Goal: Task Accomplishment & Management: Use online tool/utility

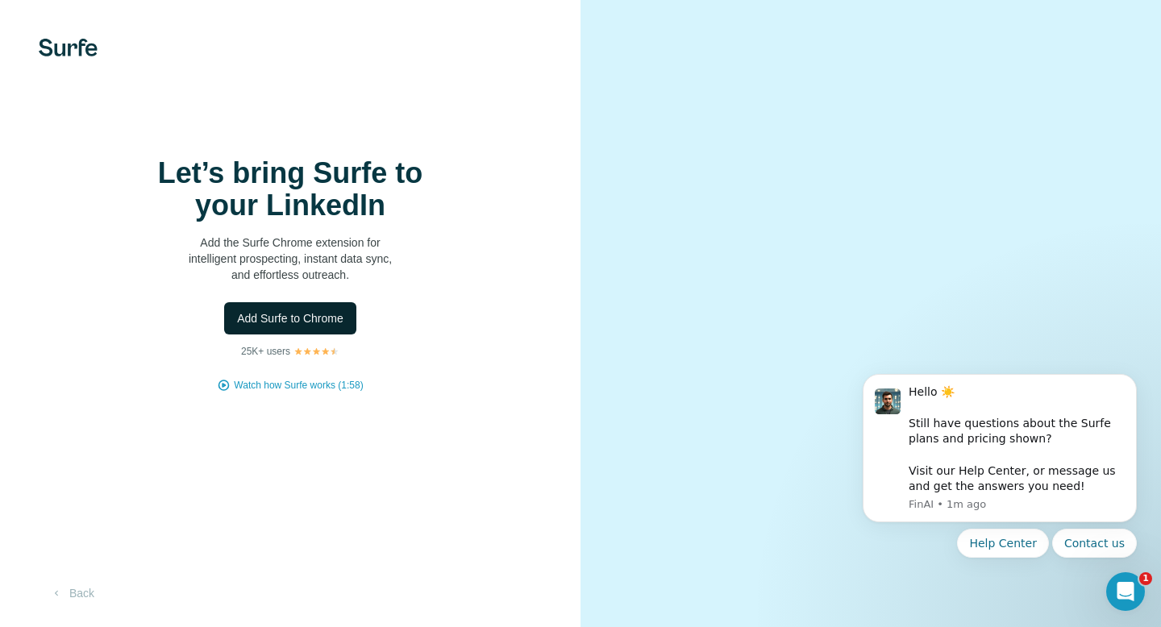
click at [304, 318] on span "Add Surfe to Chrome" at bounding box center [290, 318] width 106 height 16
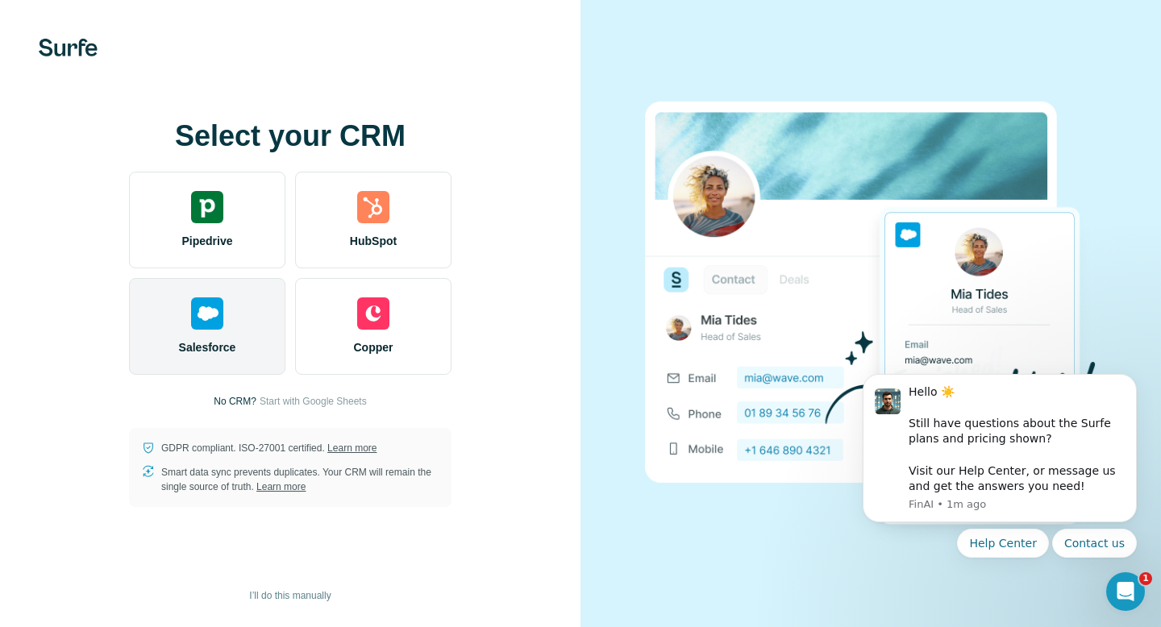
click at [193, 323] on img at bounding box center [207, 313] width 32 height 32
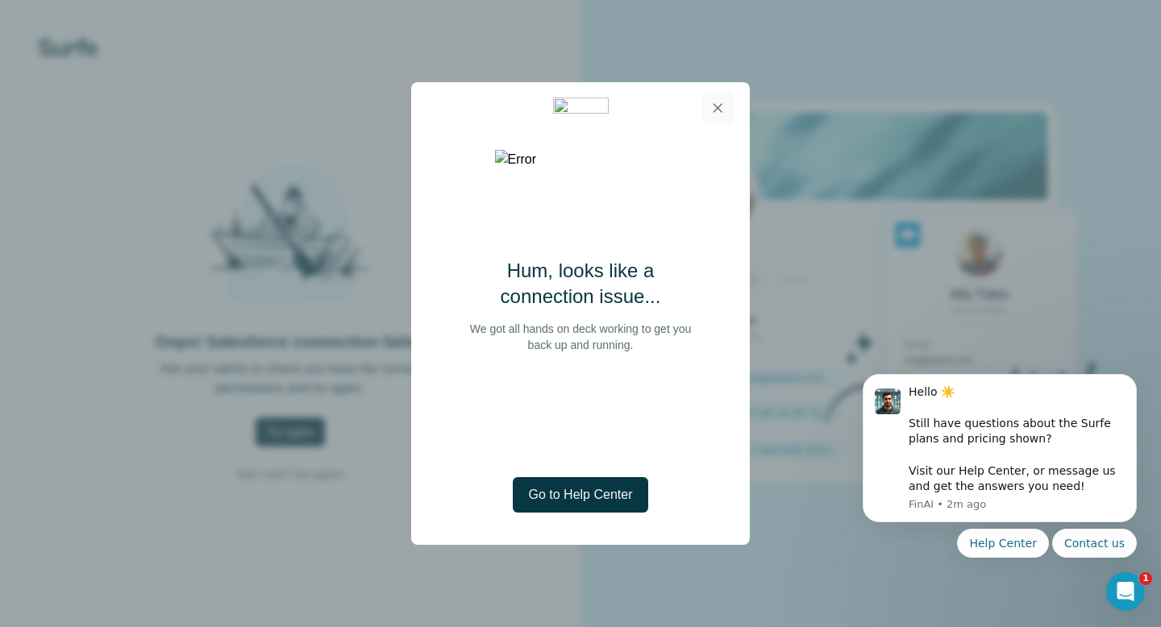
click at [718, 106] on icon "button" at bounding box center [717, 108] width 16 height 16
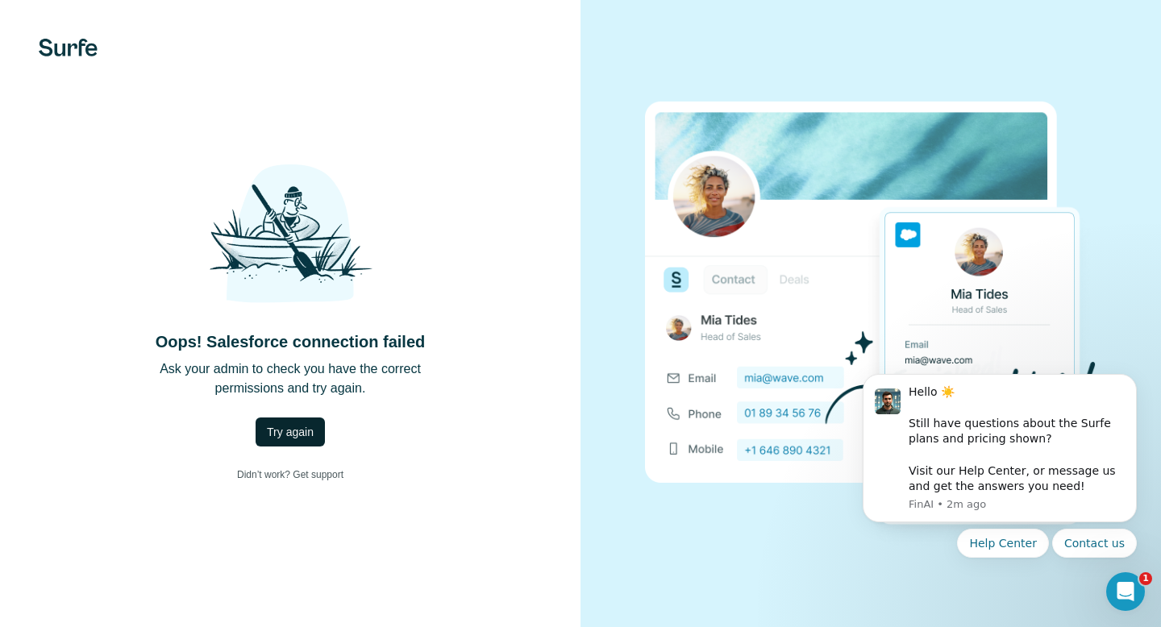
click at [297, 428] on span "Try again" at bounding box center [290, 432] width 47 height 16
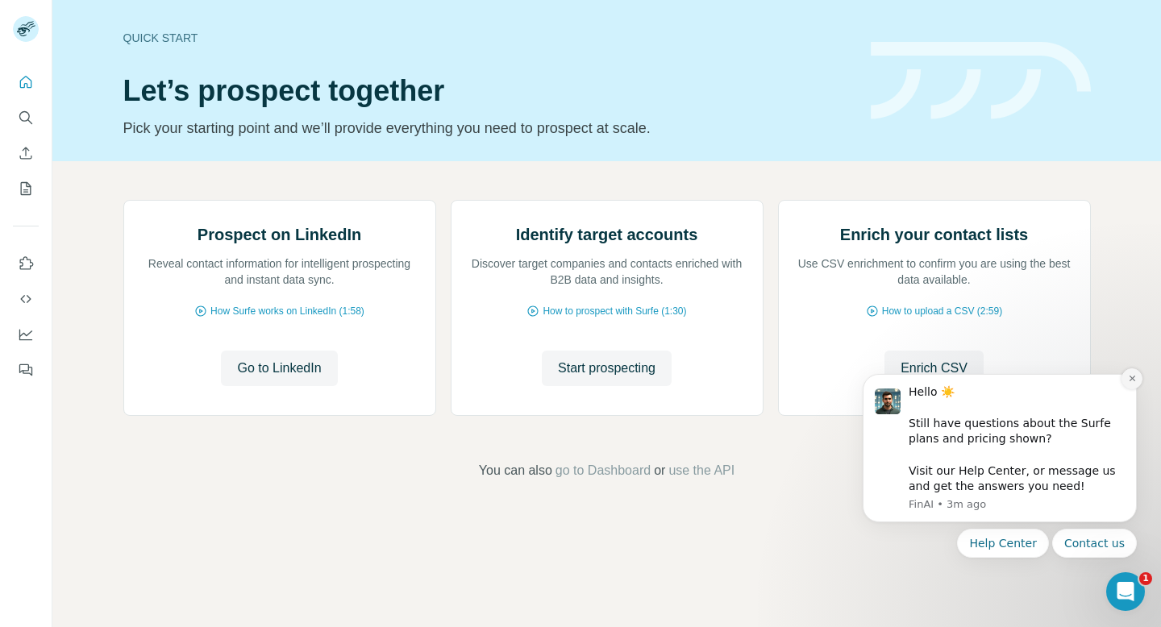
click at [1132, 376] on icon "Dismiss notification" at bounding box center [1131, 379] width 6 height 6
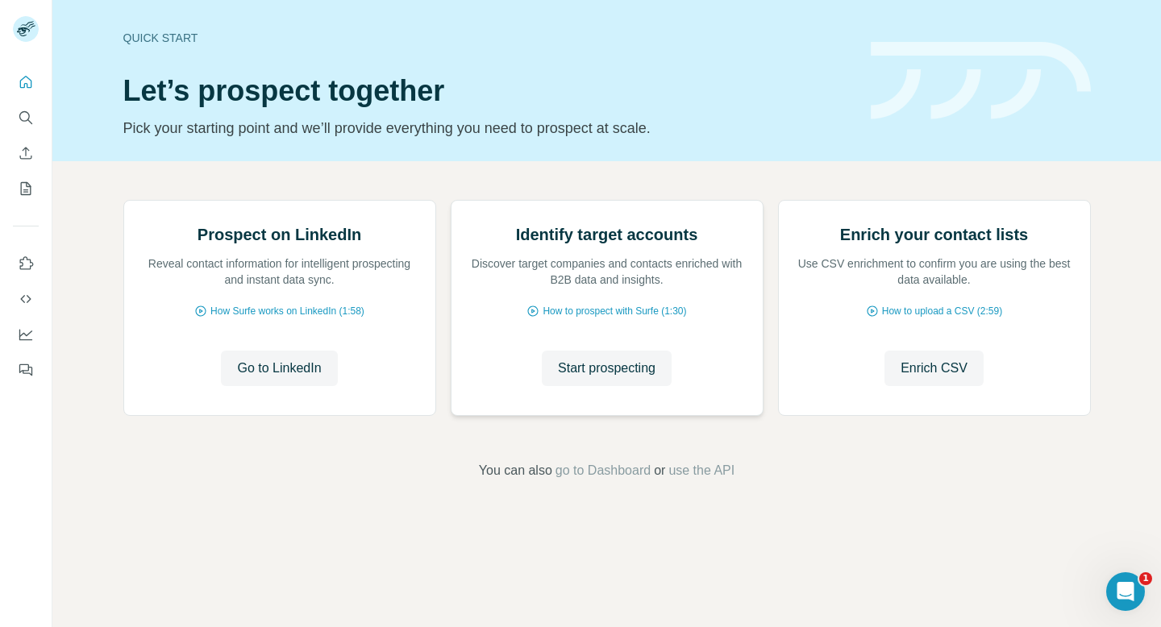
scroll to position [66, 0]
click at [925, 378] on span "Enrich CSV" at bounding box center [933, 368] width 67 height 19
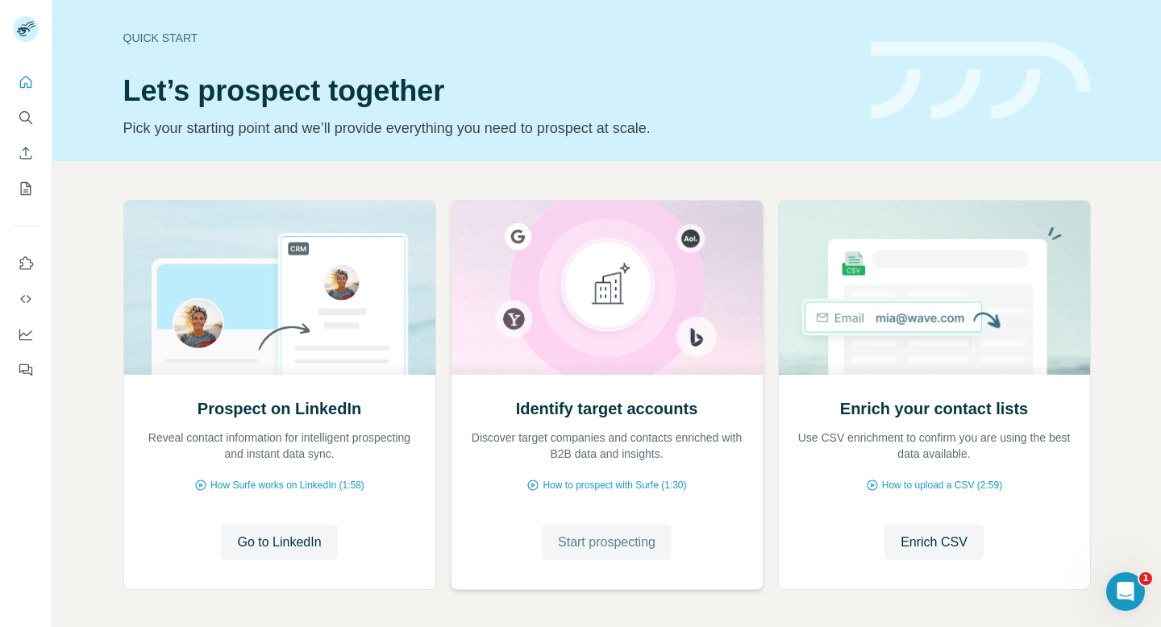
click at [610, 559] on button "Start prospecting" at bounding box center [607, 542] width 130 height 35
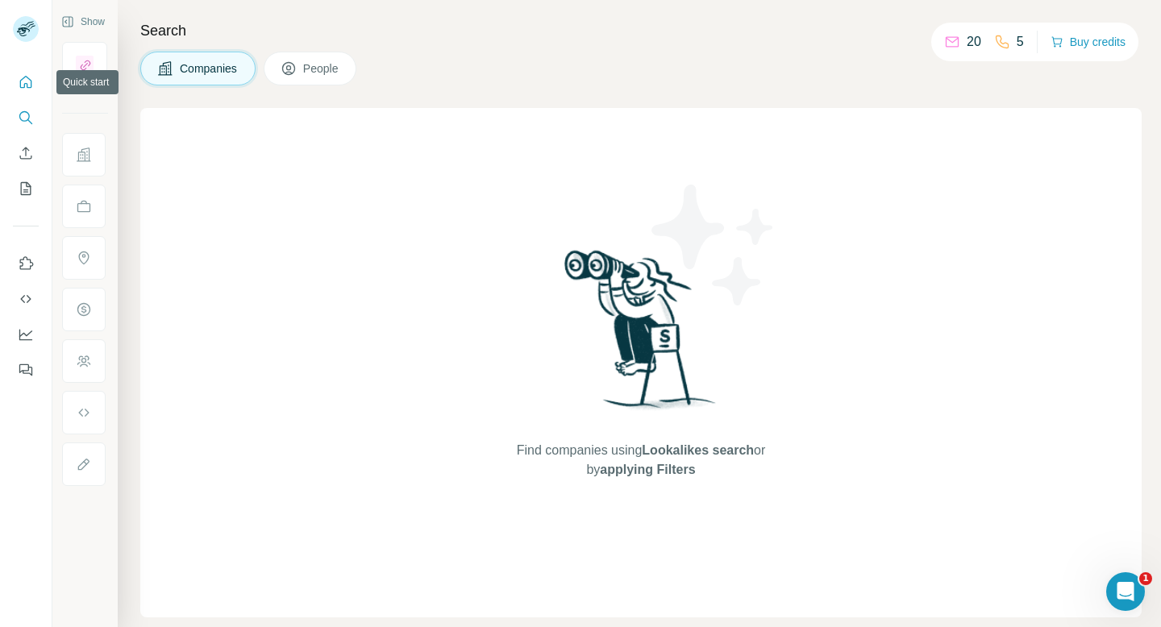
click at [16, 87] on button "Quick start" at bounding box center [26, 82] width 26 height 29
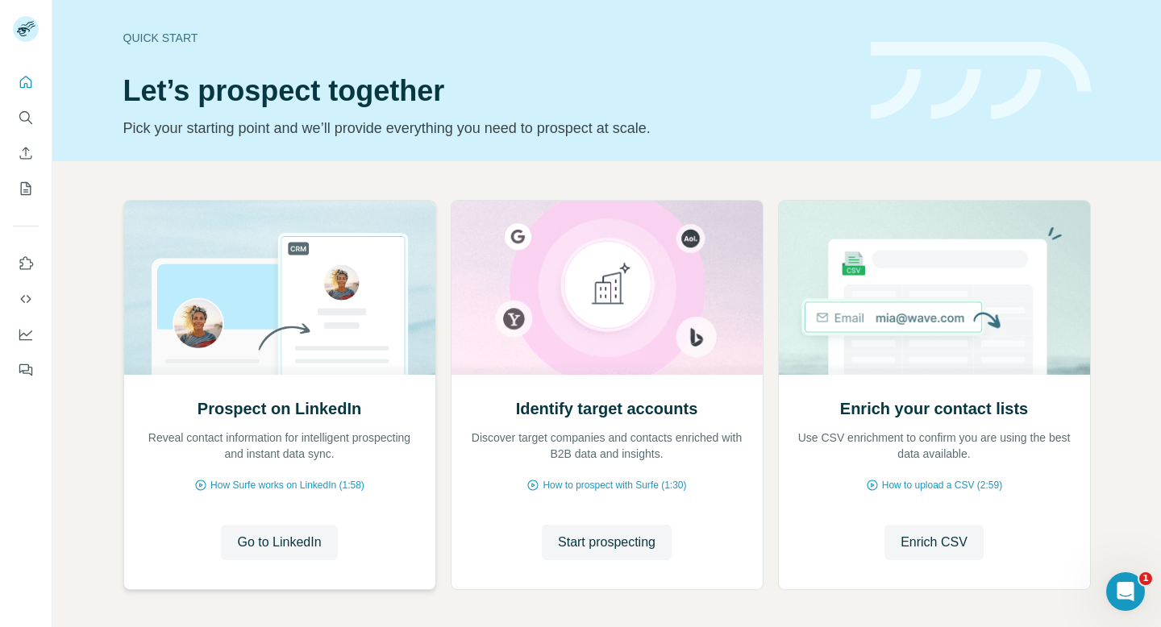
scroll to position [66, 0]
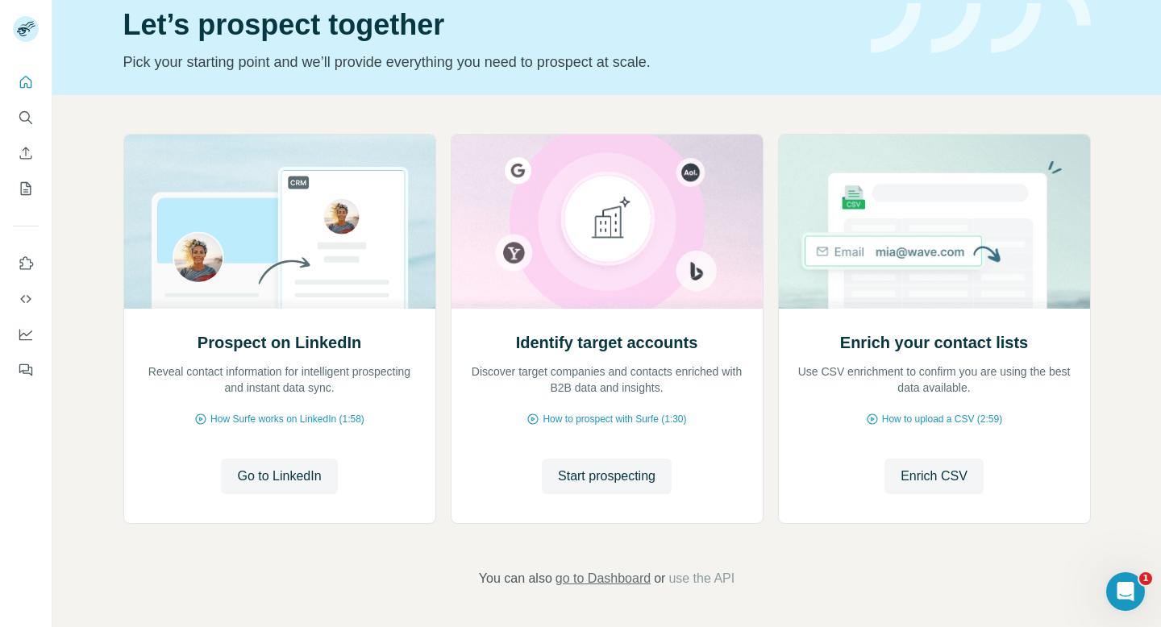
click at [637, 581] on span "go to Dashboard" at bounding box center [602, 578] width 95 height 19
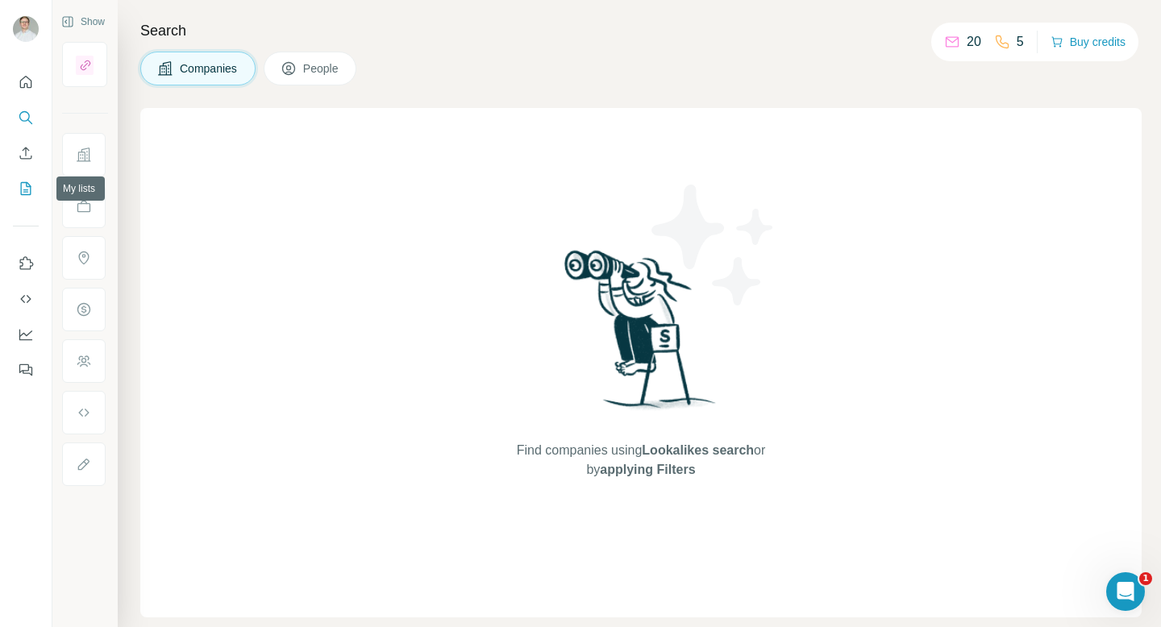
click at [25, 193] on icon "My lists" at bounding box center [26, 189] width 16 height 16
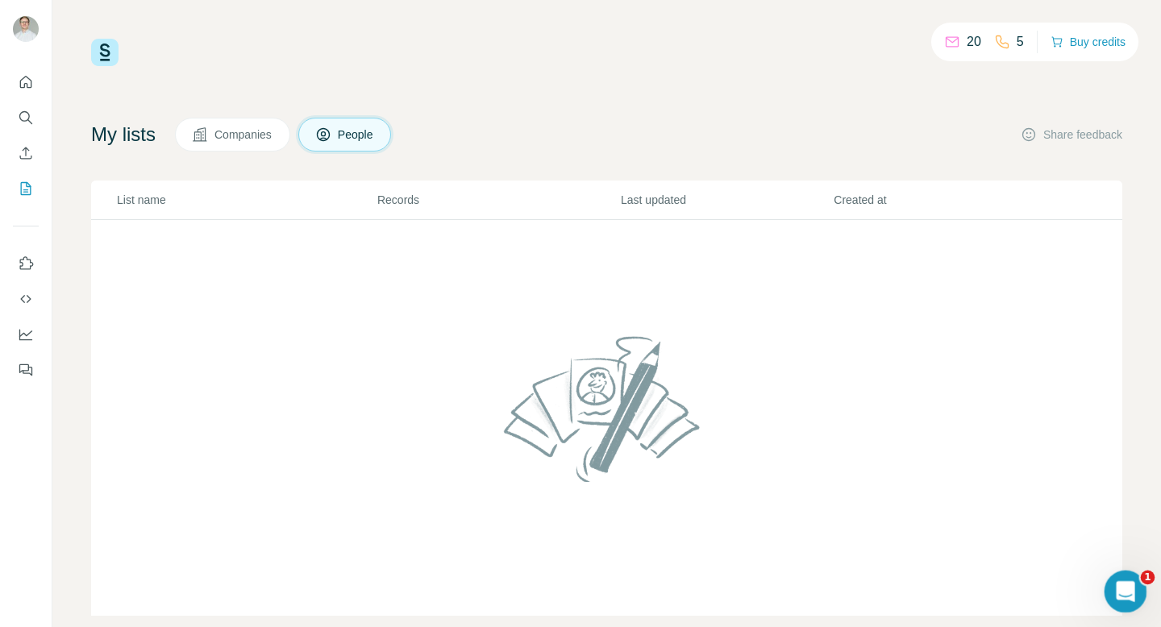
click at [1103, 594] on div "Open Intercom Messenger" at bounding box center [1122, 589] width 53 height 53
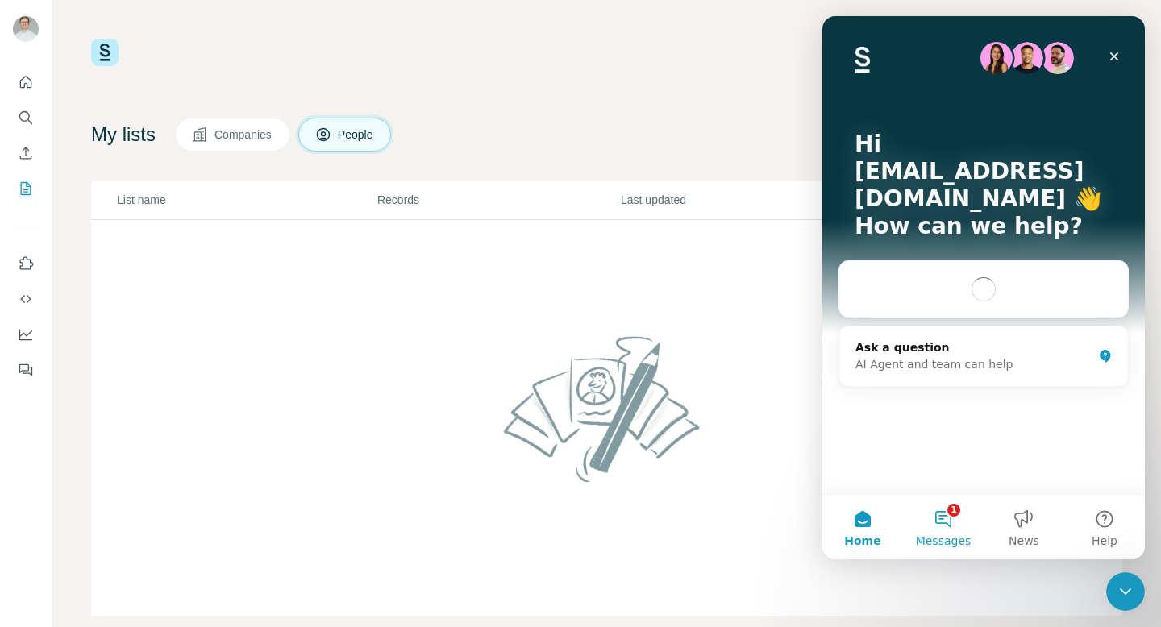
click at [949, 524] on button "1 Messages" at bounding box center [943, 527] width 81 height 64
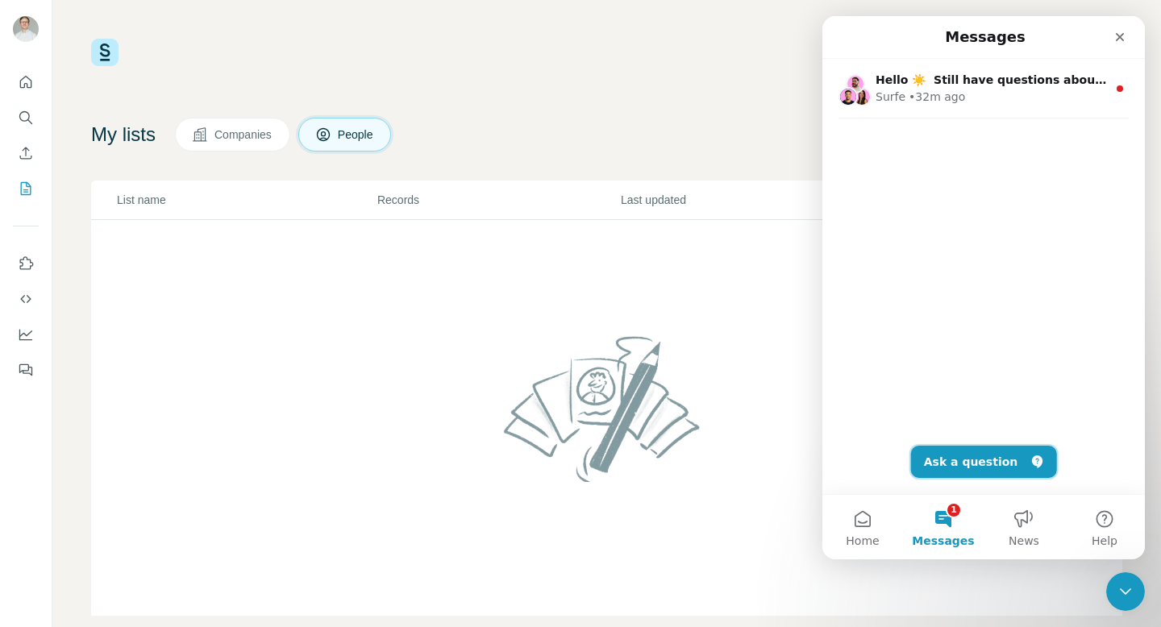
click at [995, 458] on button "Ask a question" at bounding box center [984, 462] width 146 height 32
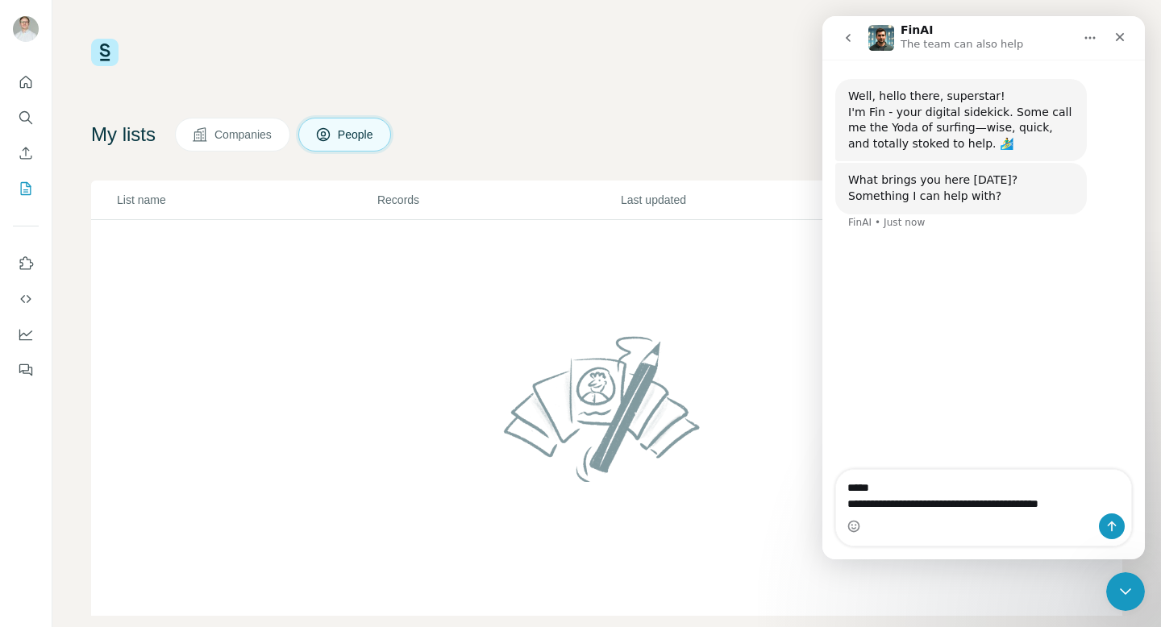
click at [981, 470] on textarea "**********" at bounding box center [983, 508] width 295 height 76
click at [1039, 477] on textarea "**********" at bounding box center [983, 508] width 295 height 76
type textarea "**********"
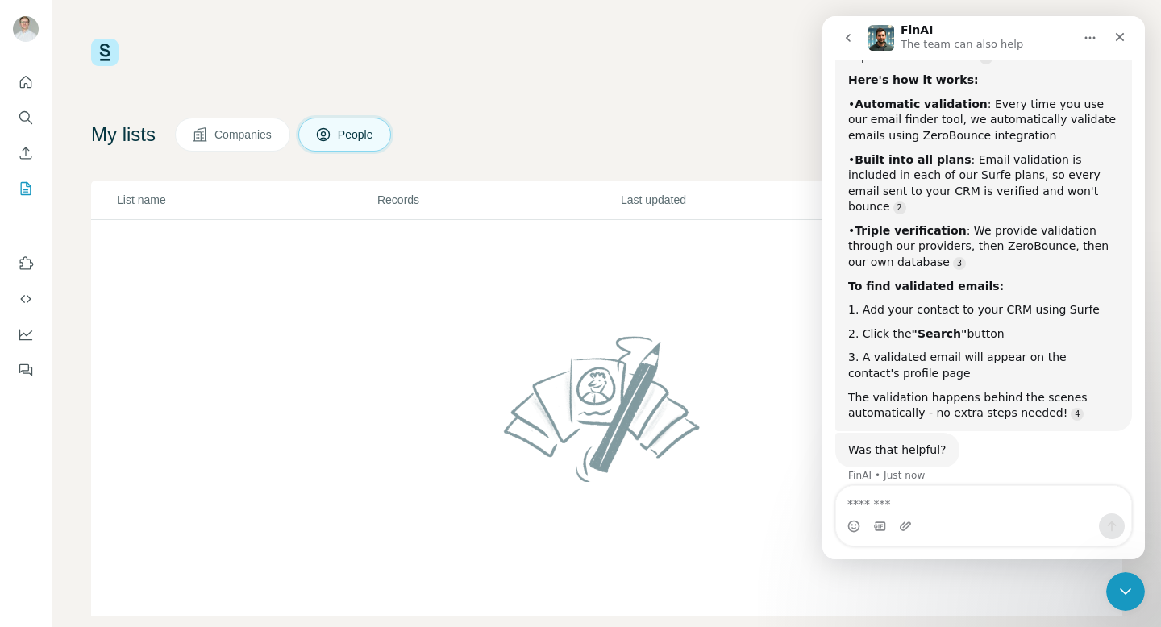
scroll to position [299, 0]
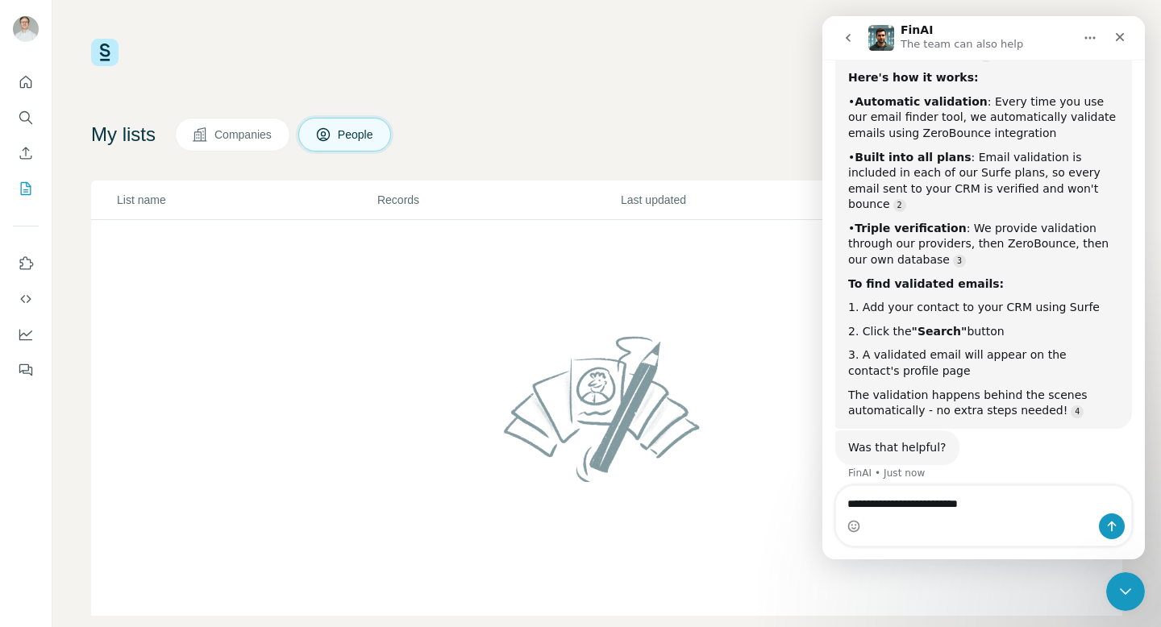
type textarea "**********"
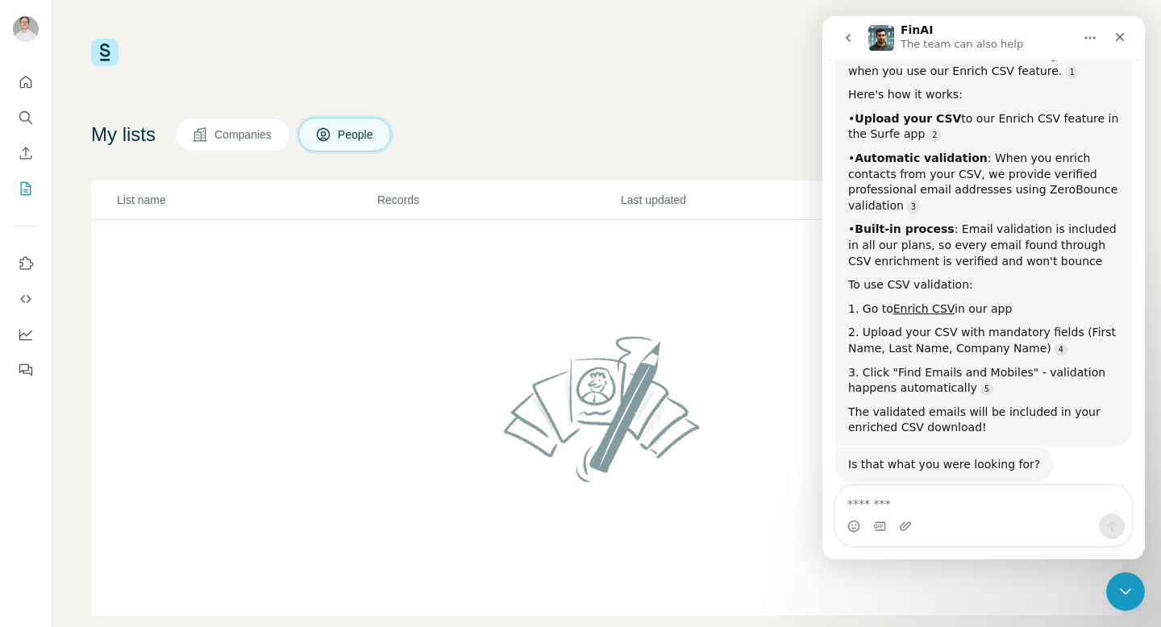
scroll to position [788, 0]
type textarea "**********"
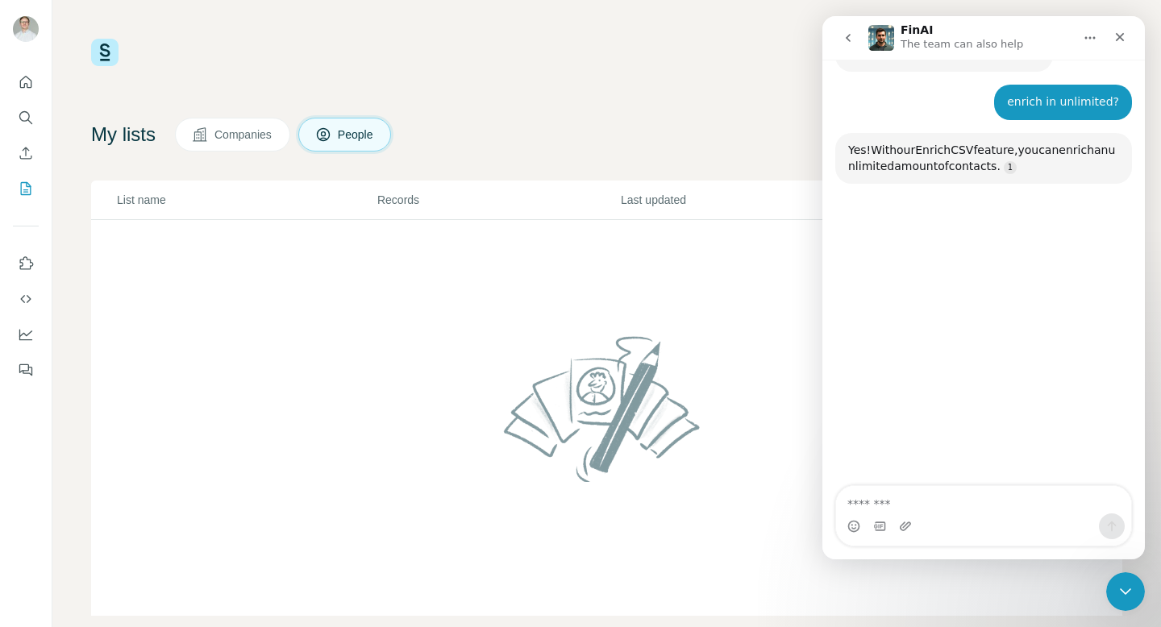
scroll to position [1198, 0]
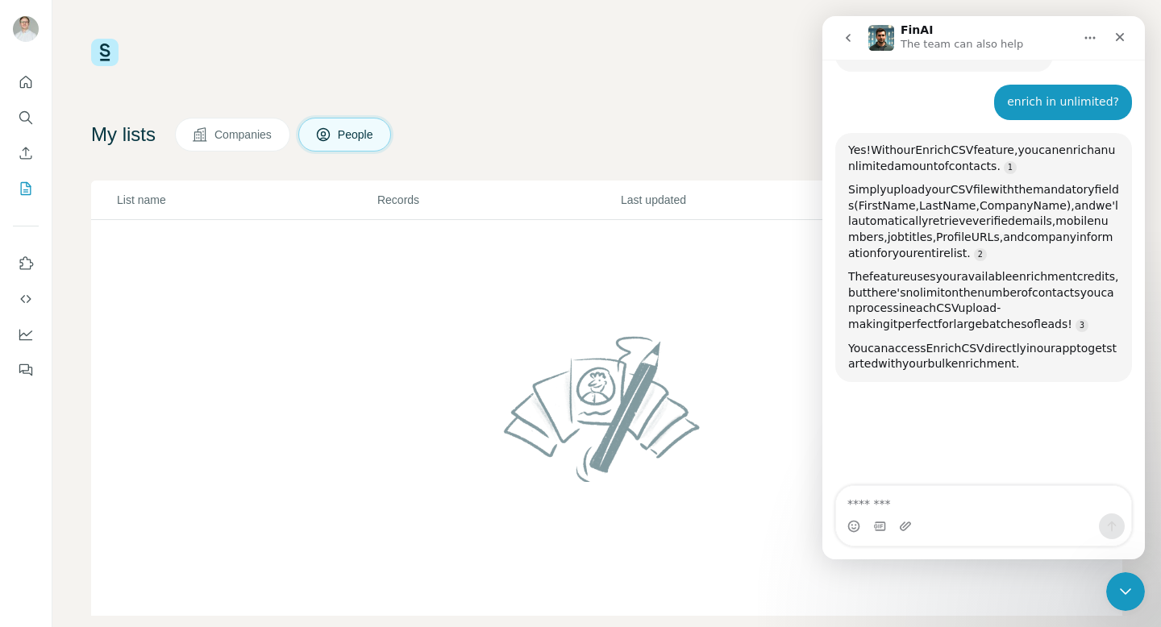
click at [735, 96] on div "20 5 Buy credits My lists Companies People Share feedback List name Records Las…" at bounding box center [606, 327] width 1031 height 577
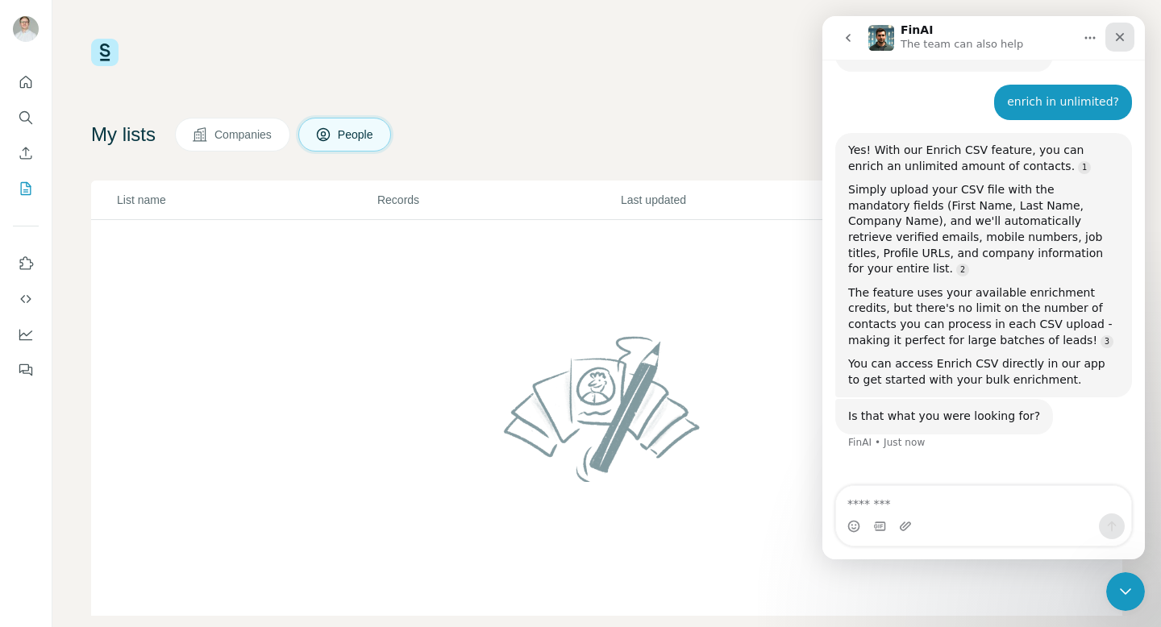
click at [1123, 28] on div "Close" at bounding box center [1119, 37] width 29 height 29
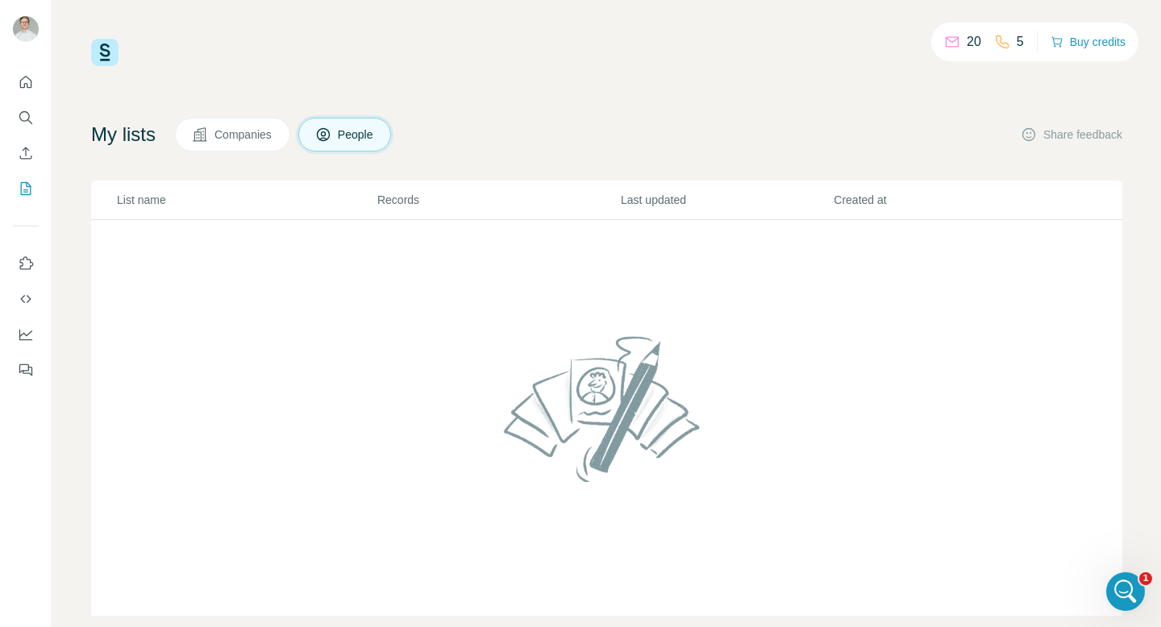
scroll to position [1135, 0]
click at [247, 135] on span "Companies" at bounding box center [243, 135] width 59 height 16
click at [327, 134] on icon at bounding box center [323, 135] width 8 height 9
click at [27, 161] on button "Enrich CSV" at bounding box center [26, 153] width 26 height 29
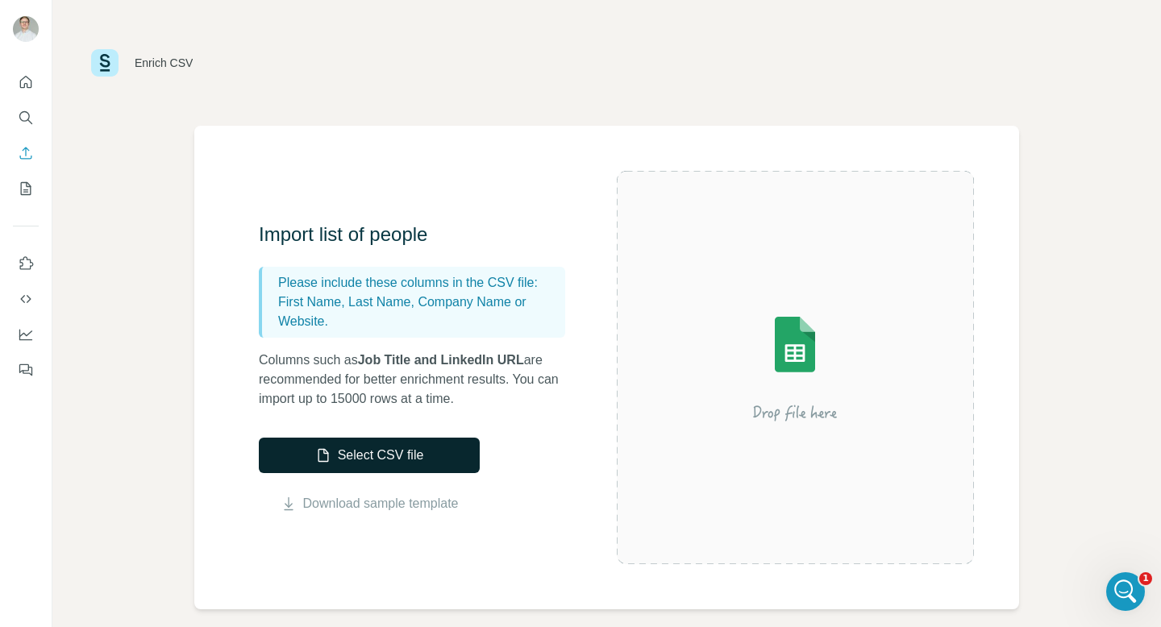
click at [414, 457] on button "Select CSV file" at bounding box center [369, 455] width 221 height 35
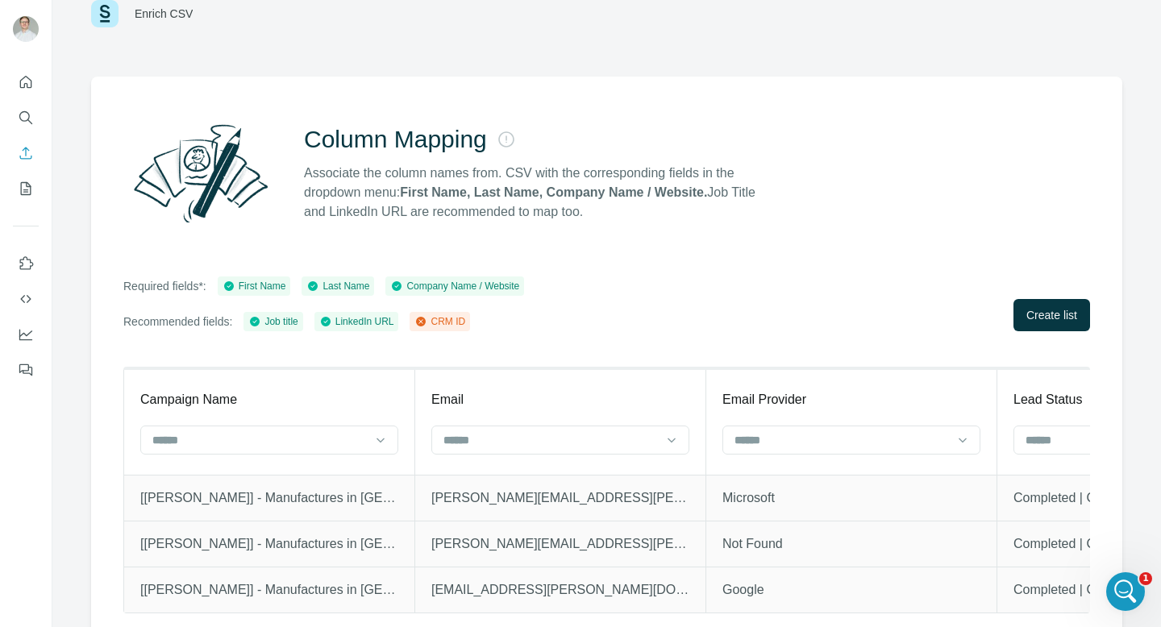
scroll to position [64, 0]
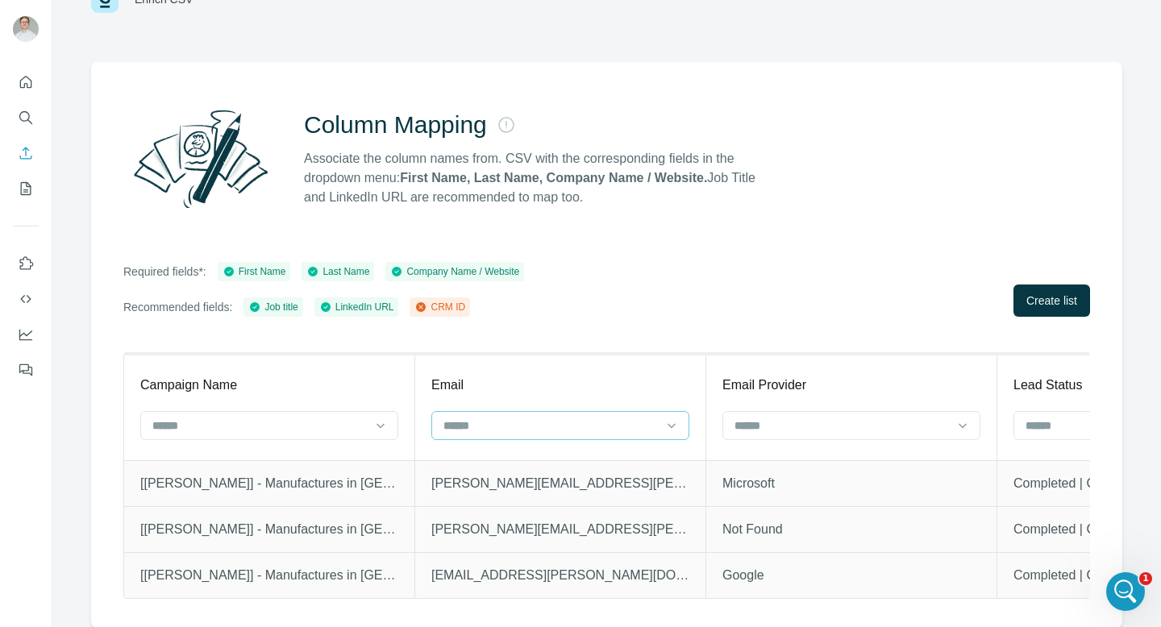
click at [535, 414] on div at bounding box center [551, 425] width 218 height 27
click at [359, 432] on input at bounding box center [260, 426] width 218 height 18
click at [487, 395] on th "Email" at bounding box center [560, 407] width 291 height 106
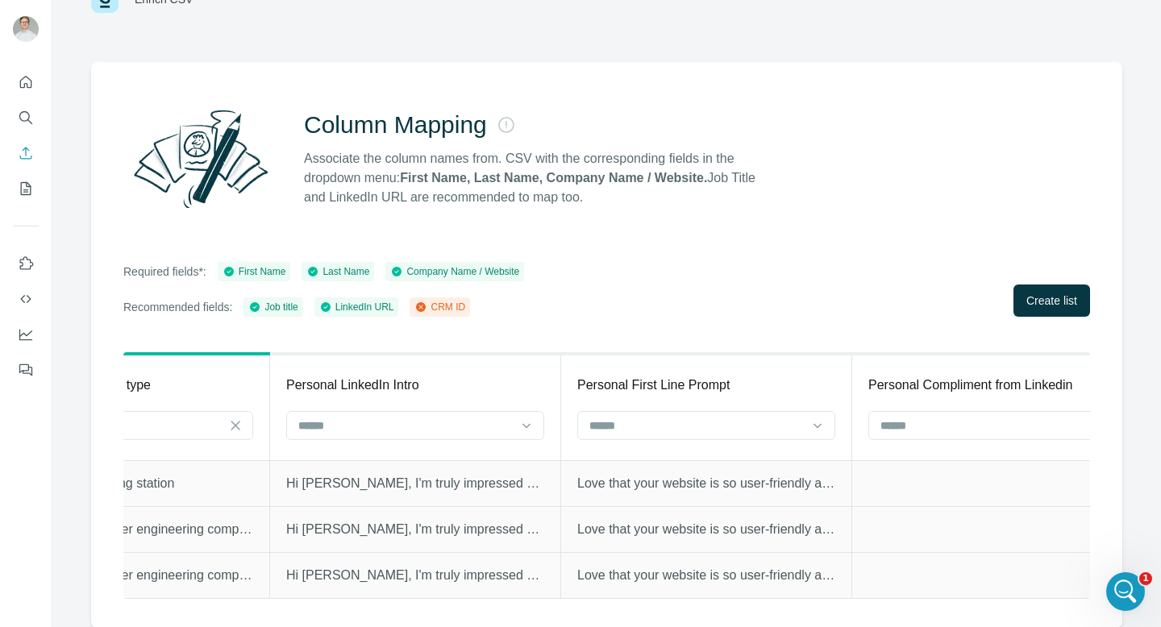
scroll to position [0, 4853]
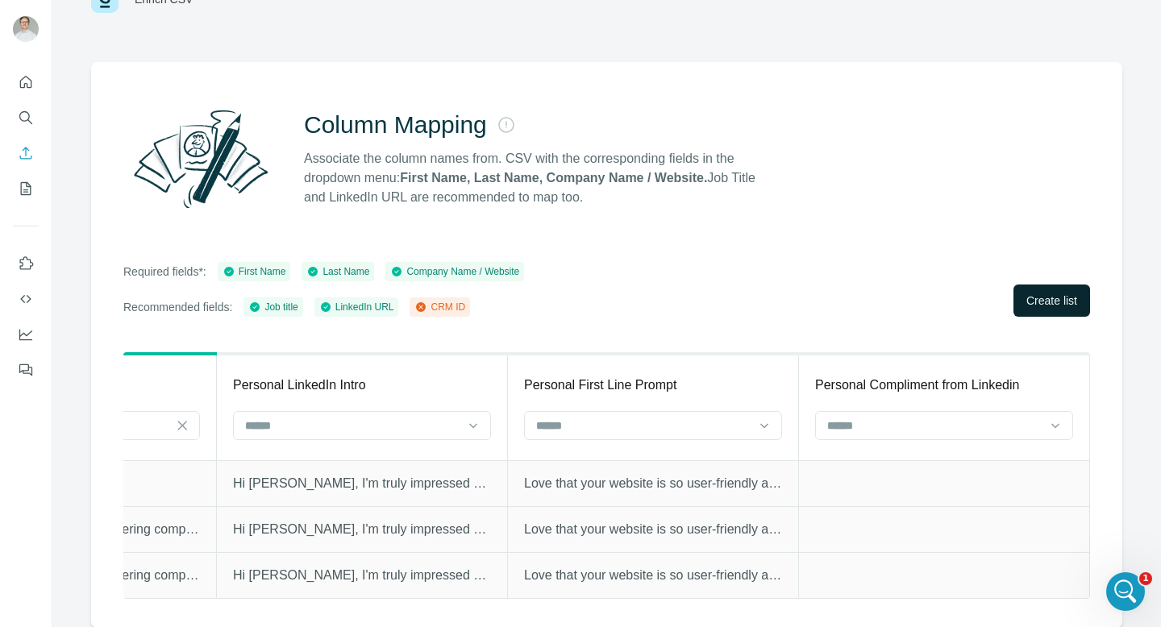
click at [1043, 298] on span "Create list" at bounding box center [1051, 301] width 51 height 16
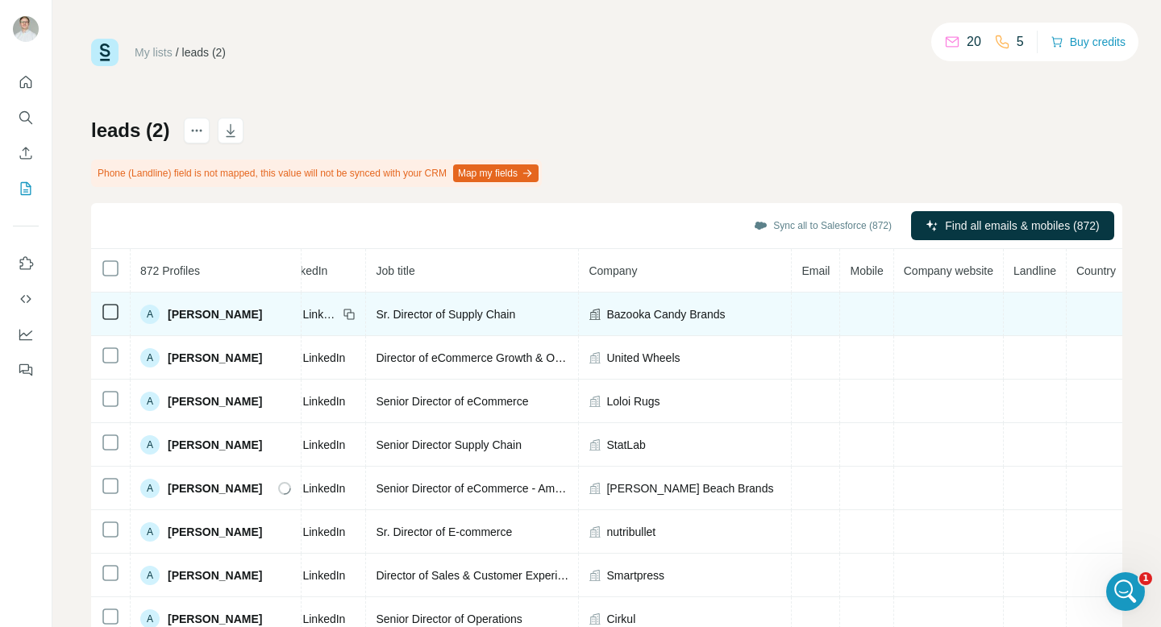
scroll to position [0, 105]
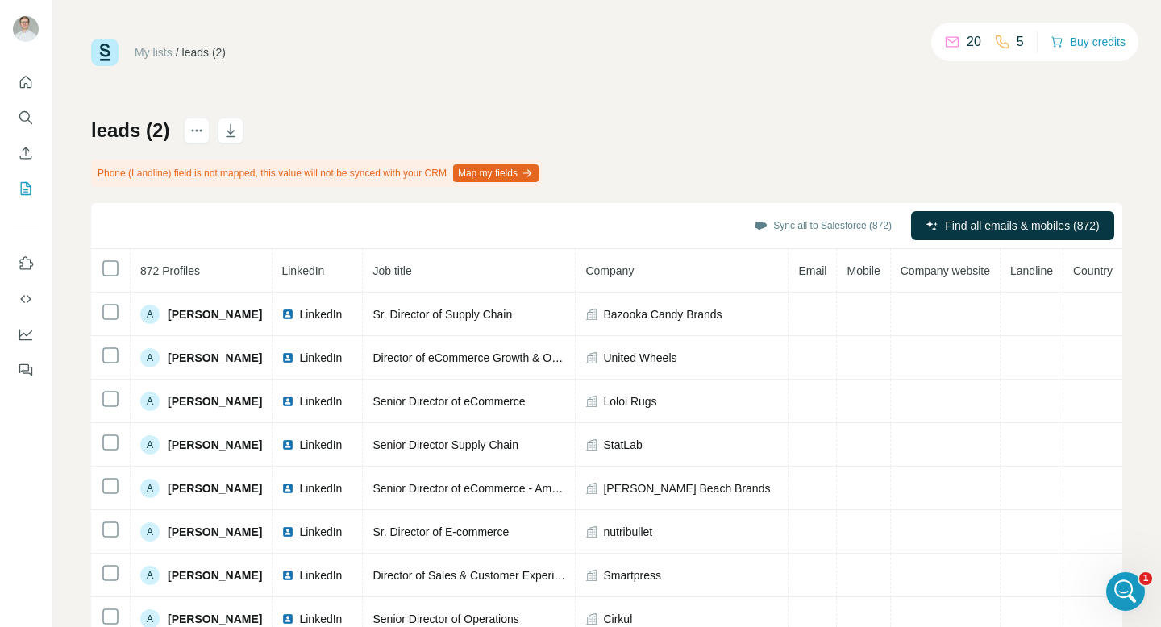
click at [503, 176] on button "Map my fields" at bounding box center [495, 173] width 85 height 18
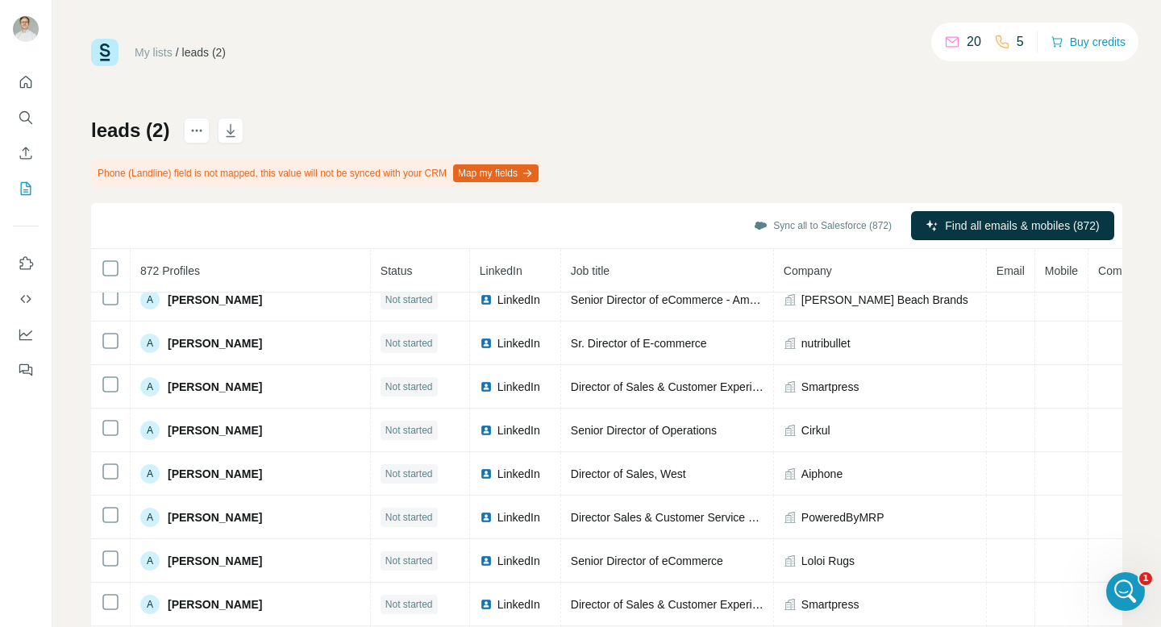
scroll to position [0, 0]
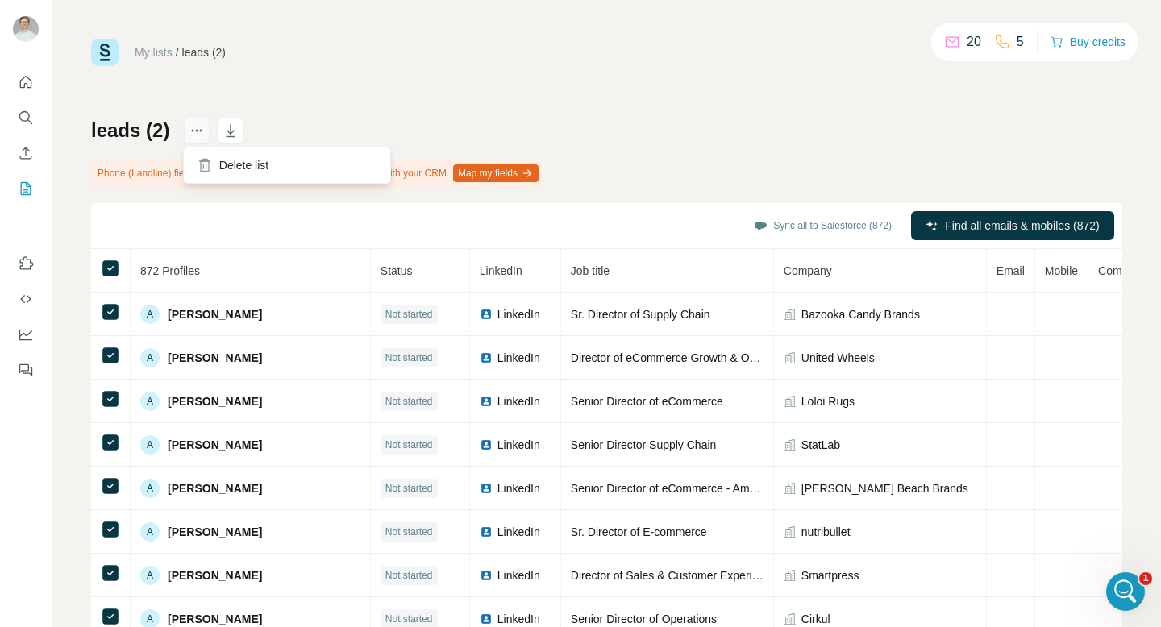
click at [201, 137] on icon "actions" at bounding box center [197, 130] width 16 height 16
click at [219, 153] on div "Delete list" at bounding box center [287, 165] width 200 height 29
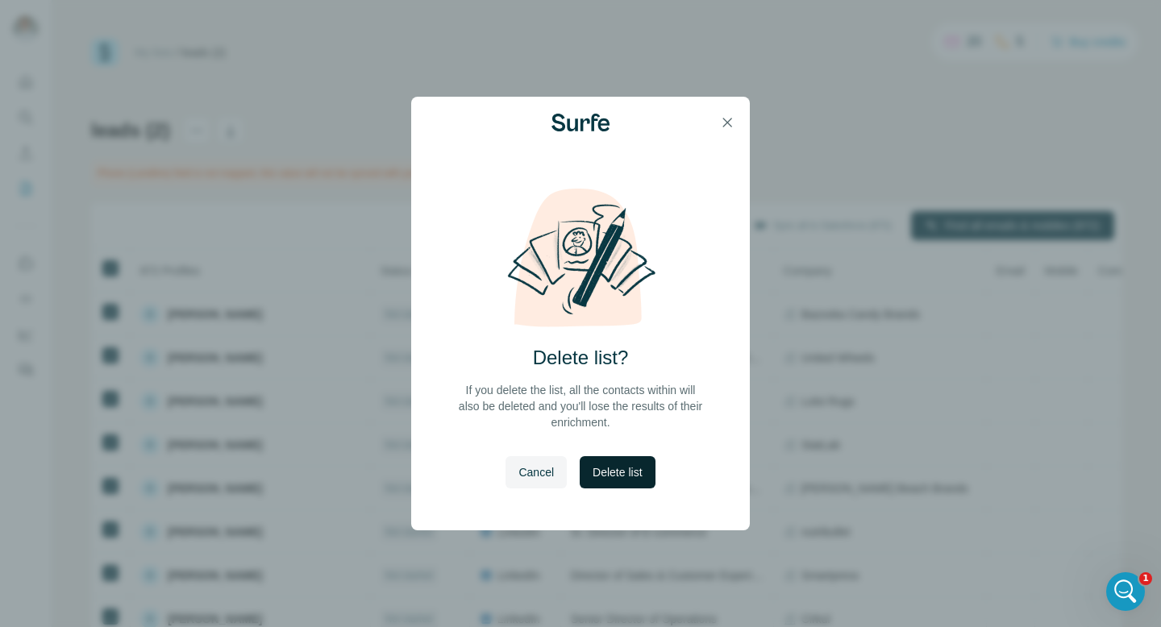
click at [624, 475] on span "Delete list" at bounding box center [616, 472] width 49 height 16
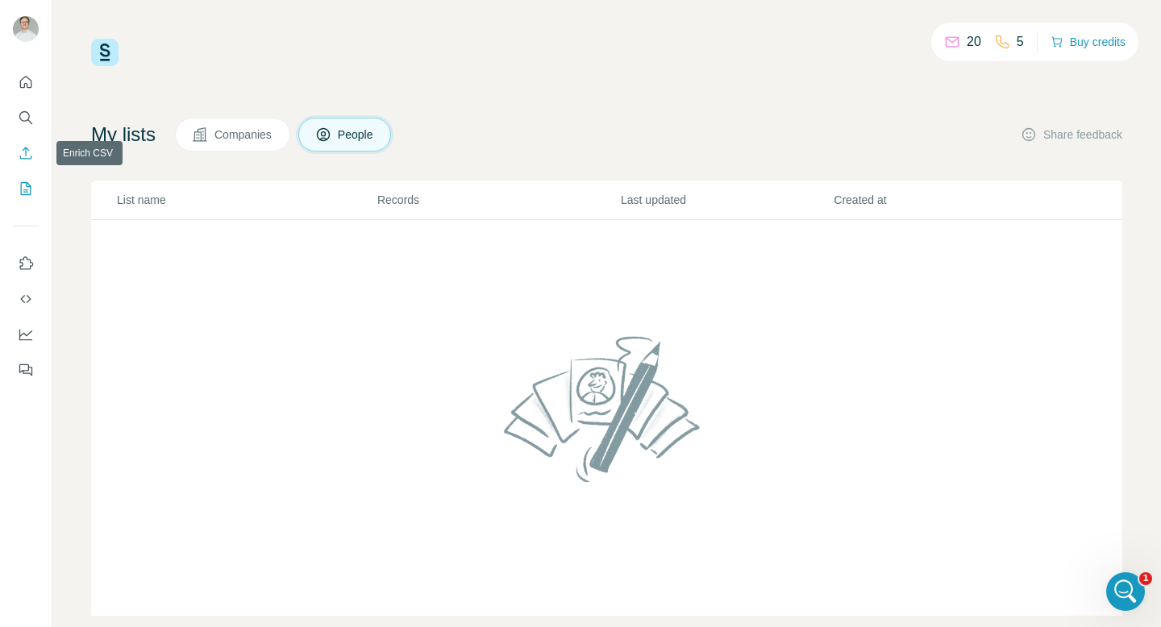
click at [24, 142] on button "Enrich CSV" at bounding box center [26, 153] width 26 height 29
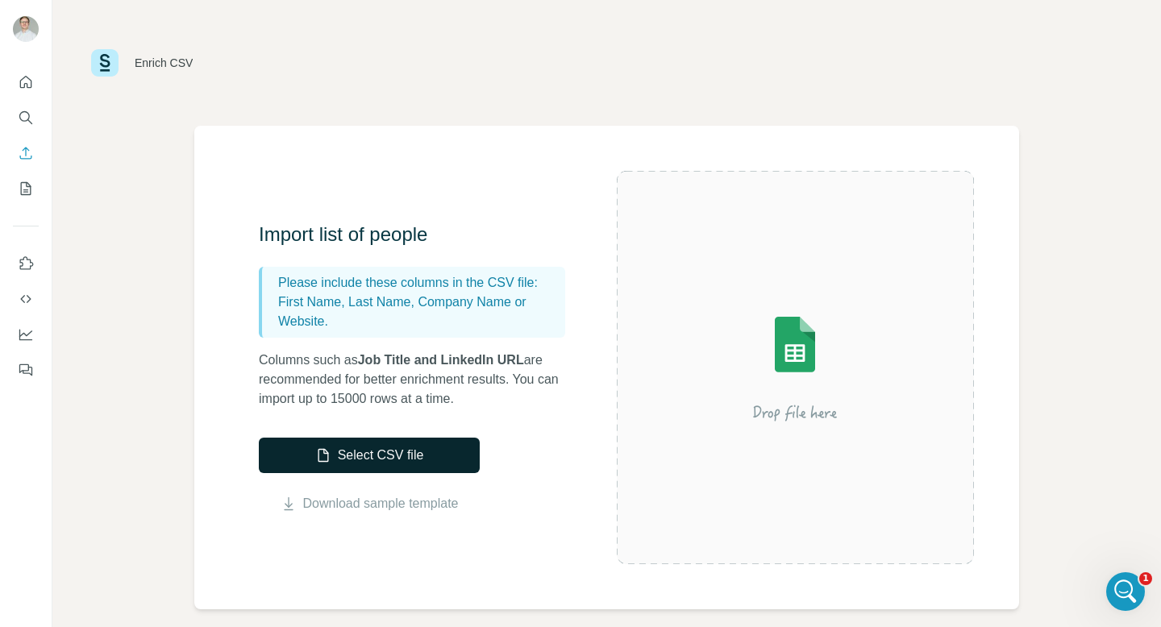
click at [400, 457] on button "Select CSV file" at bounding box center [369, 455] width 221 height 35
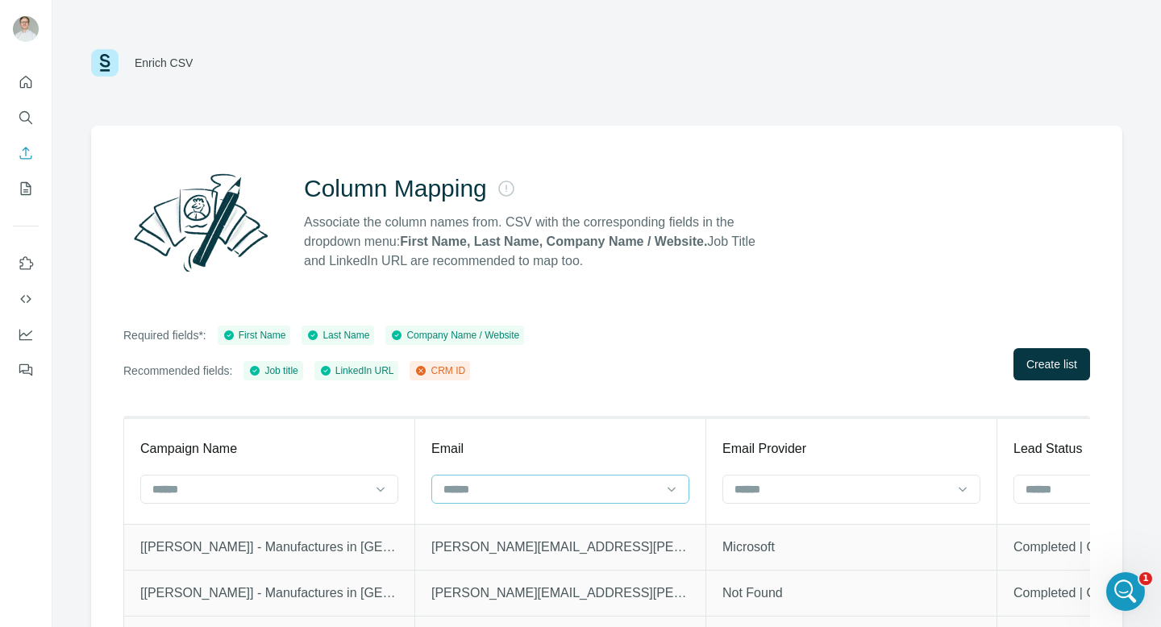
click at [530, 492] on input at bounding box center [551, 489] width 218 height 18
click at [542, 459] on th "Email" at bounding box center [560, 470] width 291 height 106
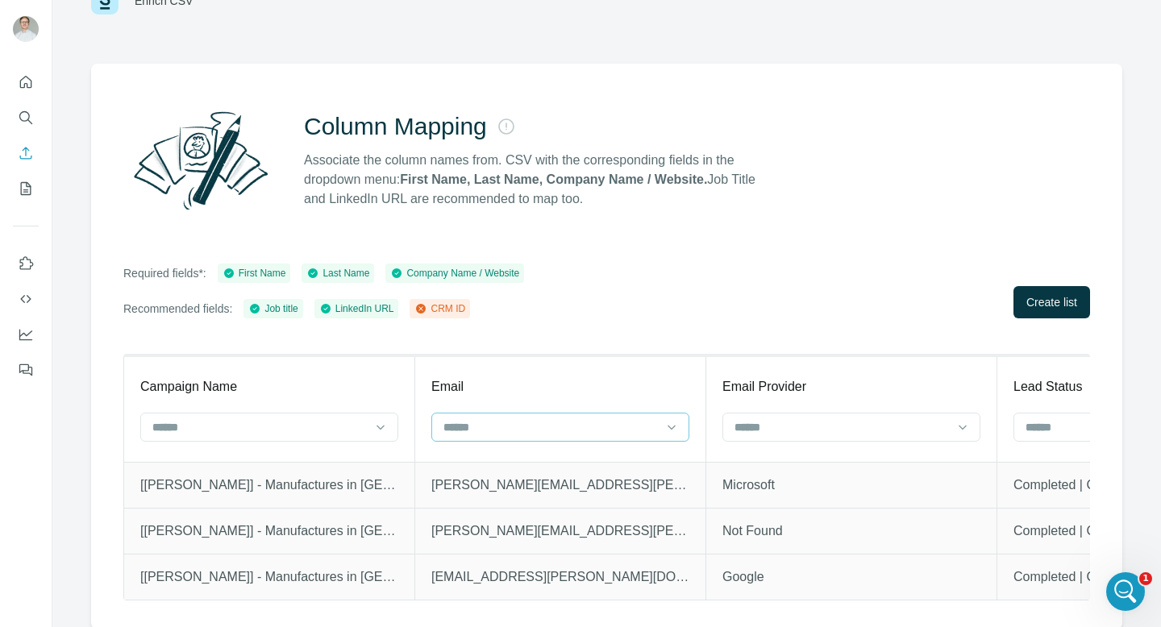
click at [563, 434] on input at bounding box center [551, 427] width 218 height 18
click at [324, 433] on input at bounding box center [260, 427] width 218 height 18
click at [579, 446] on th "Email" at bounding box center [560, 408] width 291 height 106
click at [828, 413] on div at bounding box center [842, 426] width 218 height 27
click at [745, 192] on p "Associate the column names from. CSV with the corresponding fields in the dropd…" at bounding box center [537, 180] width 466 height 58
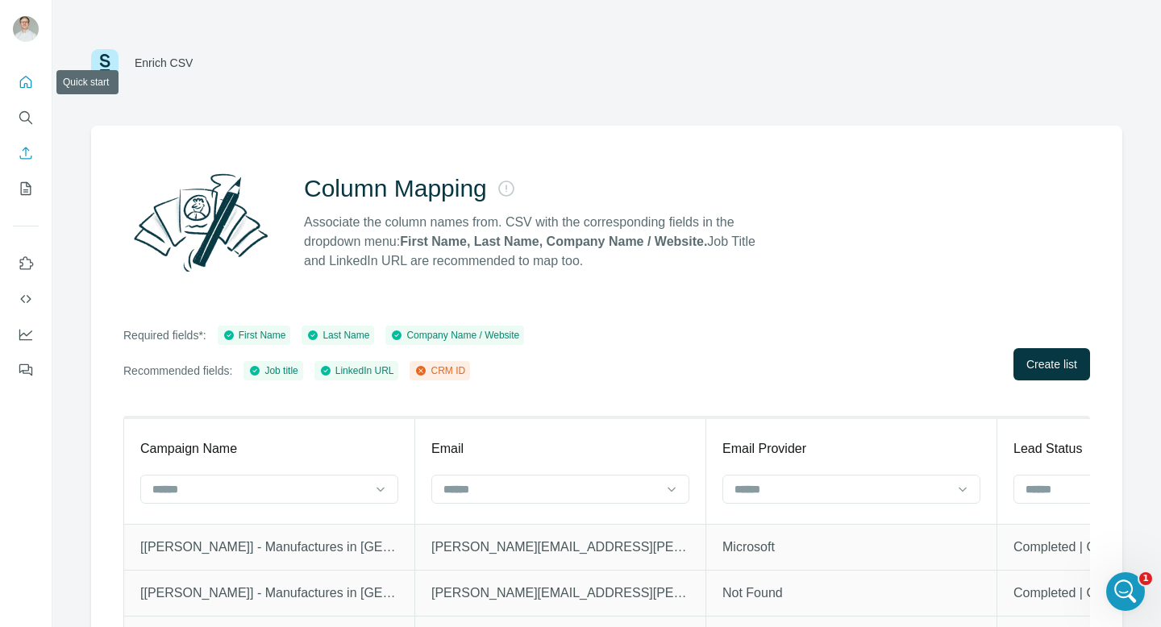
click at [23, 83] on icon "Quick start" at bounding box center [26, 82] width 16 height 16
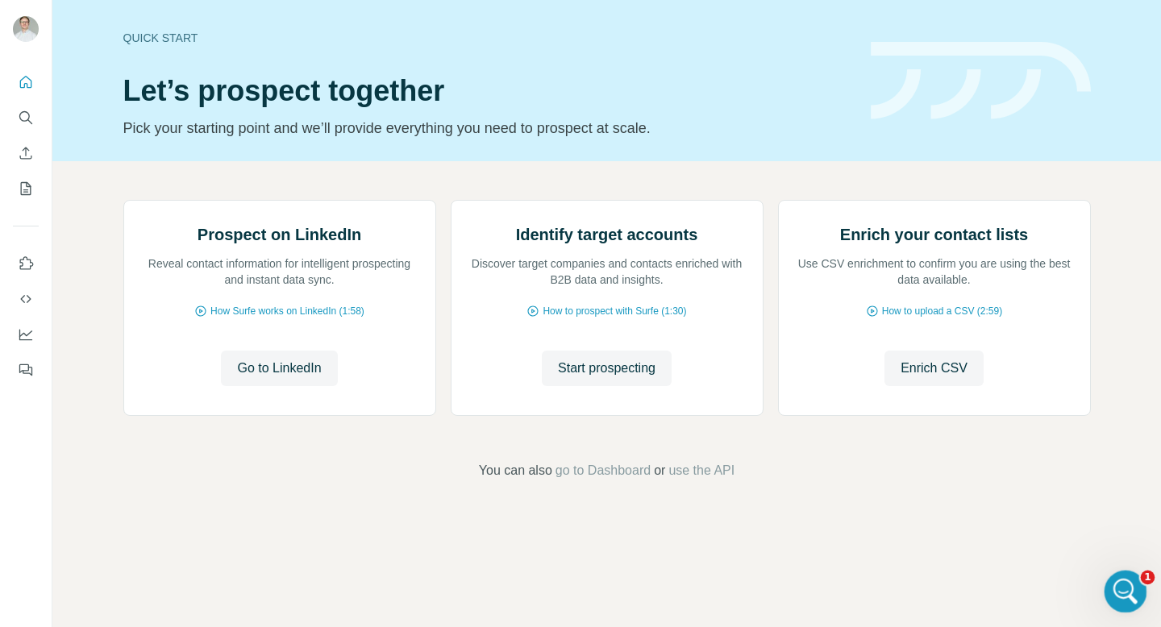
click at [1121, 596] on icon "Open Intercom Messenger" at bounding box center [1123, 589] width 27 height 27
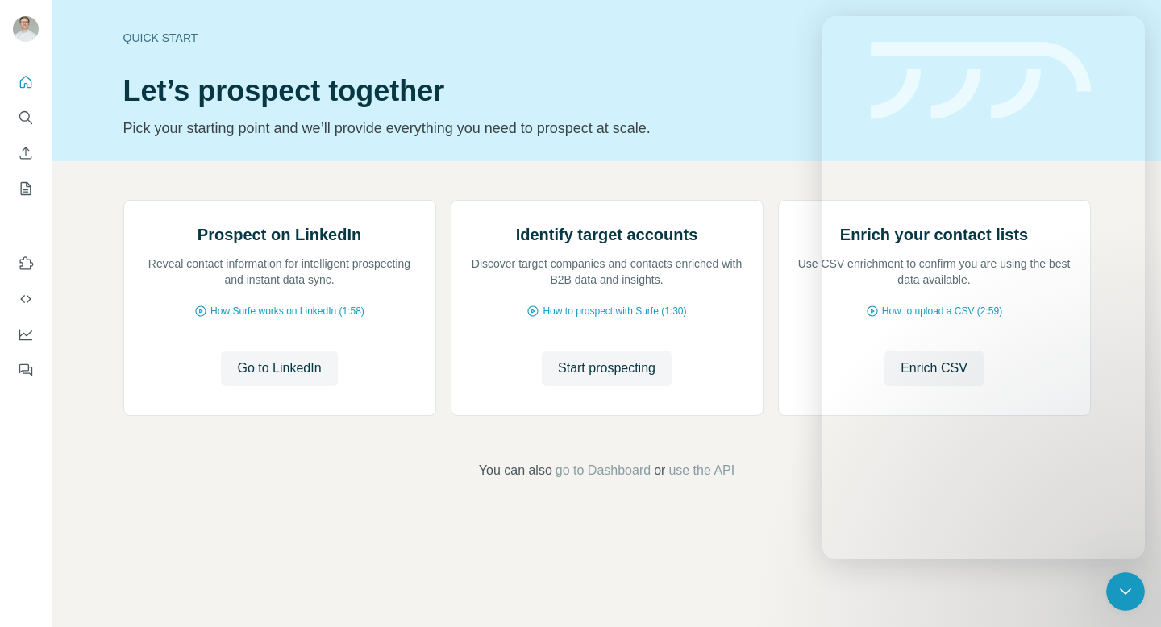
scroll to position [243, 0]
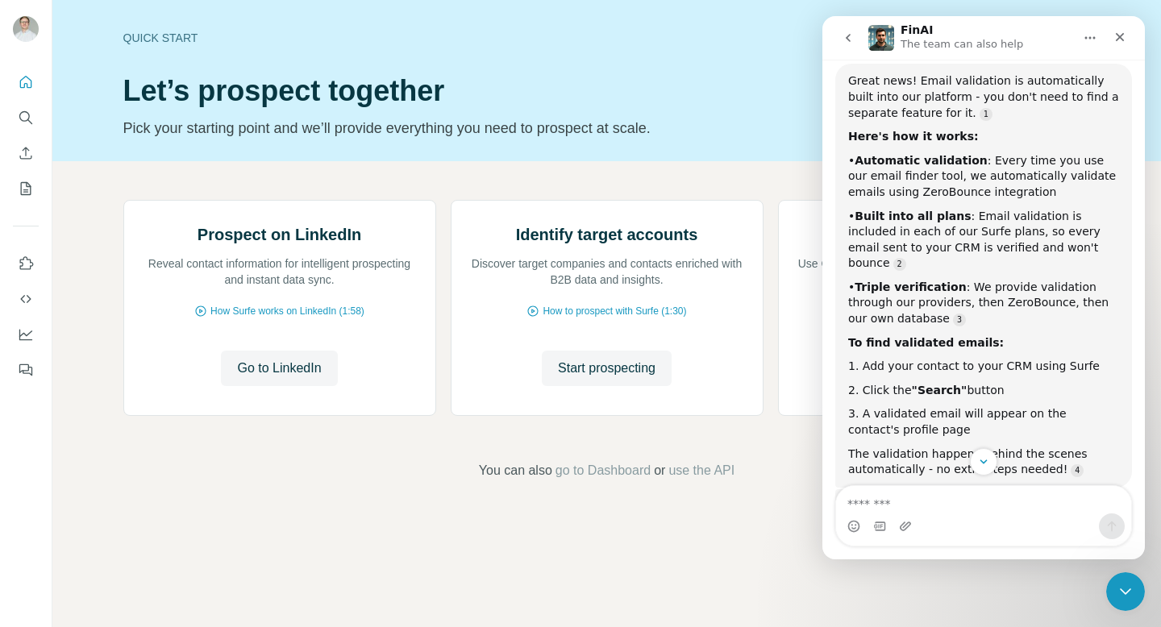
click at [988, 298] on div "• Triple verification : We provide validation through our providers, then ZeroB…" at bounding box center [983, 304] width 271 height 48
click at [978, 291] on div "• Triple verification : We provide validation through our providers, then ZeroB…" at bounding box center [983, 304] width 271 height 48
copy div "ZeroBounce"
click at [1117, 35] on icon "Close" at bounding box center [1119, 37] width 13 height 13
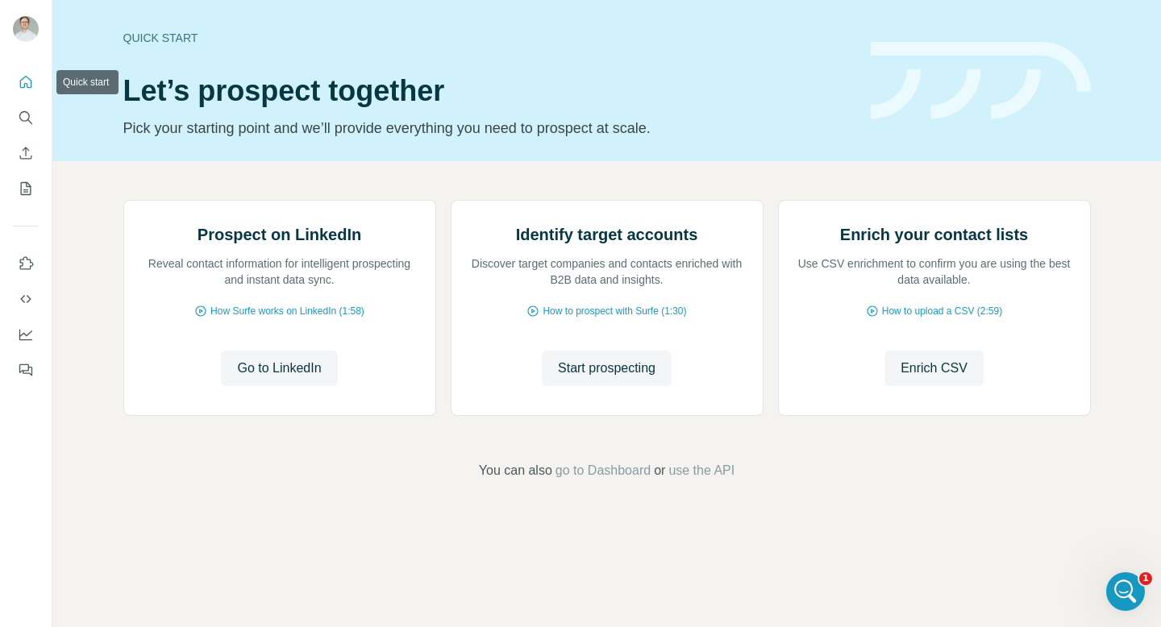
click at [22, 78] on icon "Quick start" at bounding box center [26, 82] width 12 height 12
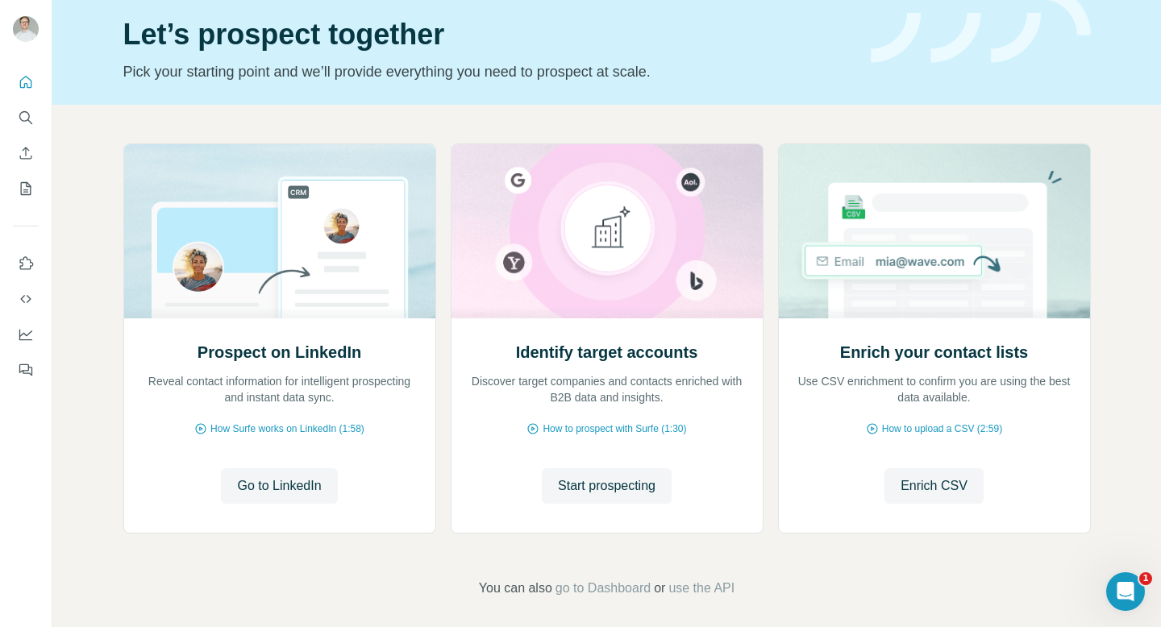
scroll to position [57, 0]
click at [936, 471] on button "Enrich CSV" at bounding box center [933, 484] width 99 height 35
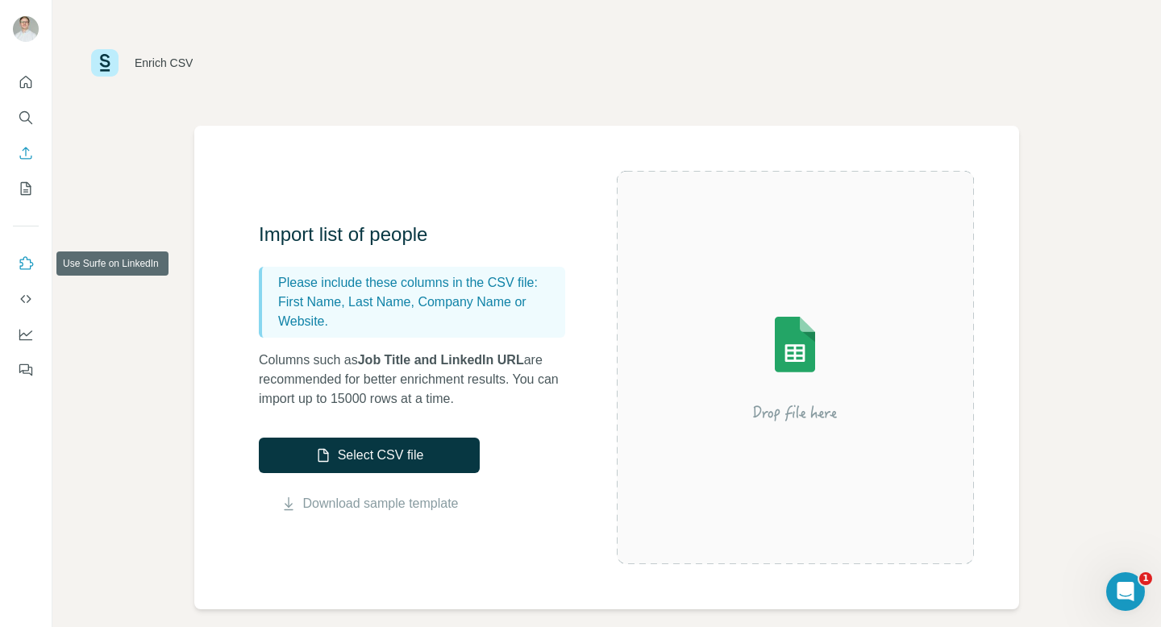
click at [18, 268] on icon "Use Surfe on LinkedIn" at bounding box center [26, 263] width 16 height 16
click at [29, 367] on icon "Feedback" at bounding box center [26, 370] width 16 height 16
click at [1121, 590] on icon "Open Intercom Messenger" at bounding box center [1123, 589] width 27 height 27
